Goal: Task Accomplishment & Management: Manage account settings

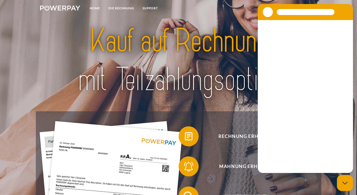
scroll to position [100, 0]
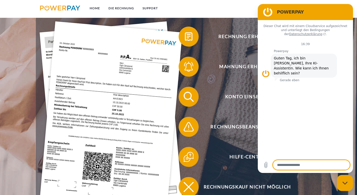
click at [267, 9] on figure at bounding box center [268, 12] width 10 height 10
click at [345, 184] on icon "Messaging-Fenster schließen" at bounding box center [345, 183] width 5 height 3
type textarea "*"
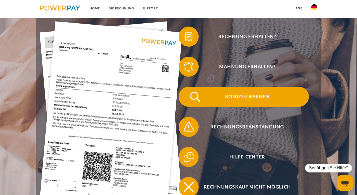
click at [252, 97] on span "Konto einsehen" at bounding box center [247, 97] width 123 height 20
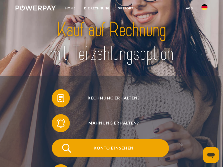
click at [121, 150] on span "Konto einsehen" at bounding box center [113, 148] width 111 height 18
